Goal: Check status

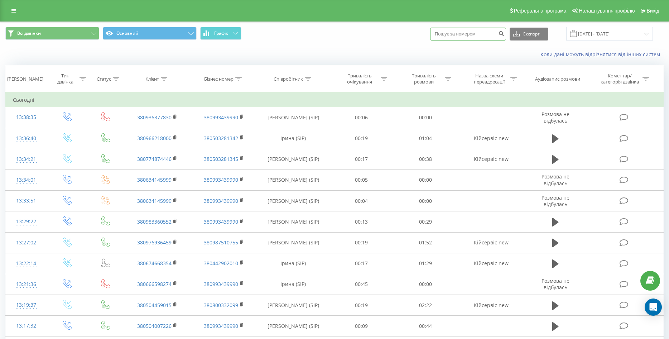
drag, startPoint x: 0, startPoint y: 0, endPoint x: 448, endPoint y: 34, distance: 449.6
paste input "0985735959"
type input "0985735959"
click at [505, 34] on button "submit" at bounding box center [502, 34] width 10 height 13
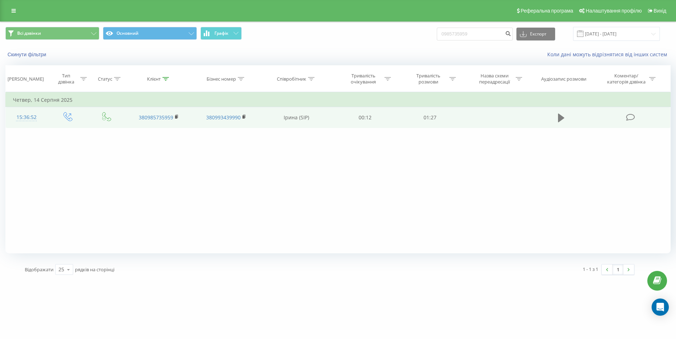
click at [559, 120] on icon at bounding box center [561, 118] width 6 height 9
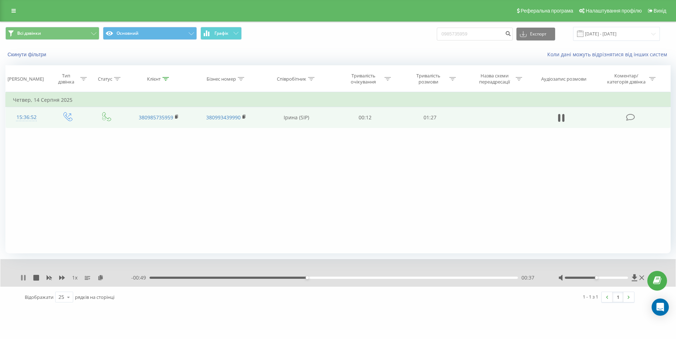
click at [23, 280] on icon at bounding box center [23, 278] width 6 height 6
click at [633, 277] on icon at bounding box center [633, 277] width 5 height 7
